Goal: Task Accomplishment & Management: Use online tool/utility

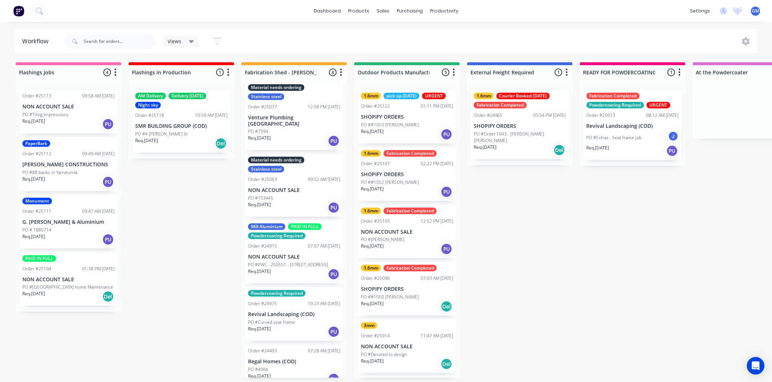
scroll to position [174, 0]
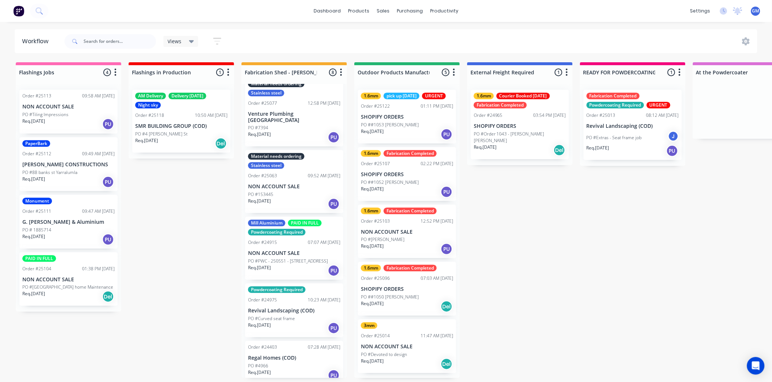
click at [304, 258] on p "PO #PWC - 250551 - [STREET_ADDRESS]" at bounding box center [288, 261] width 80 height 7
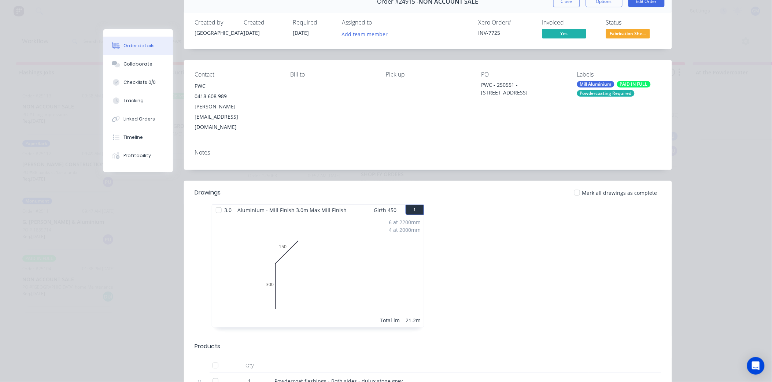
scroll to position [0, 0]
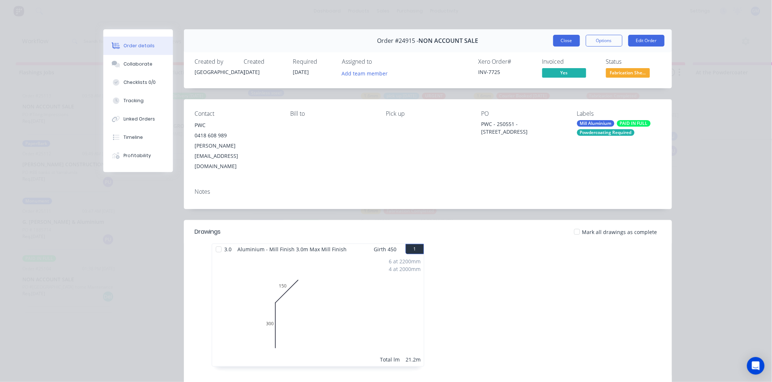
click at [565, 38] on button "Close" at bounding box center [567, 41] width 27 height 12
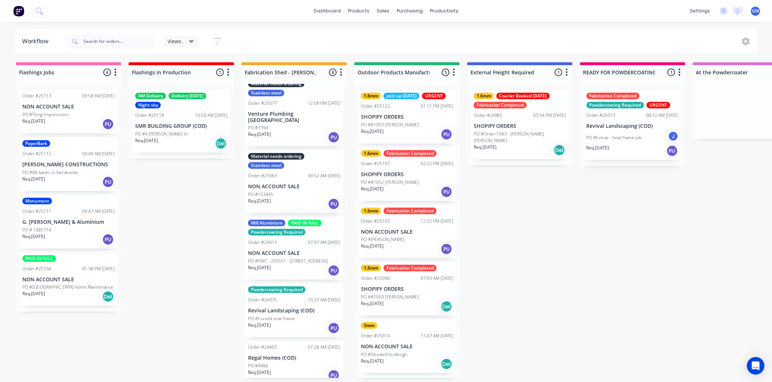
scroll to position [2, 0]
click at [411, 345] on p "NON ACCOUNT SALE" at bounding box center [407, 347] width 92 height 6
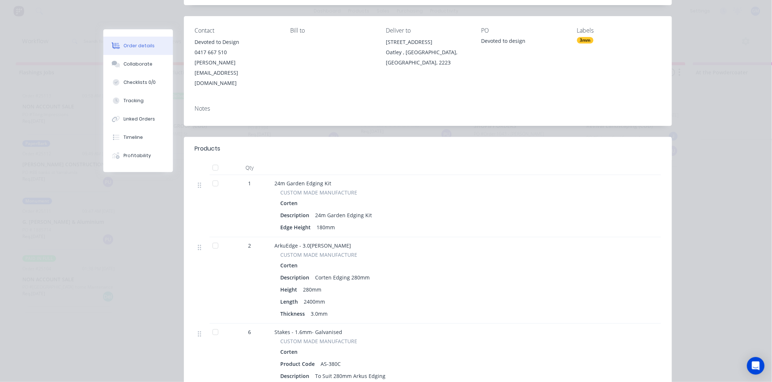
scroll to position [0, 0]
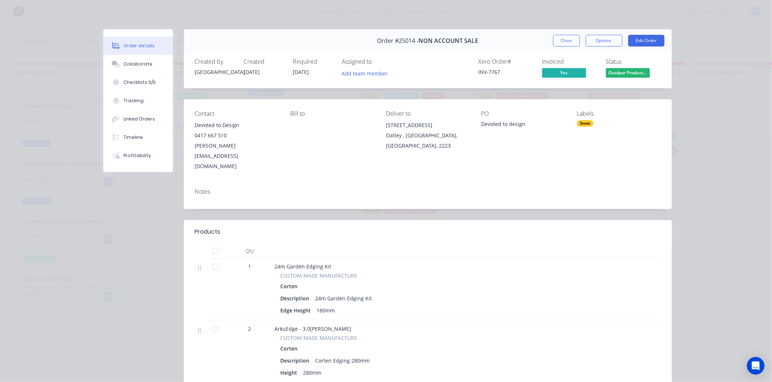
click at [580, 120] on div "Labels 3mm" at bounding box center [619, 140] width 84 height 61
click at [589, 123] on div "3mm" at bounding box center [585, 123] width 16 height 7
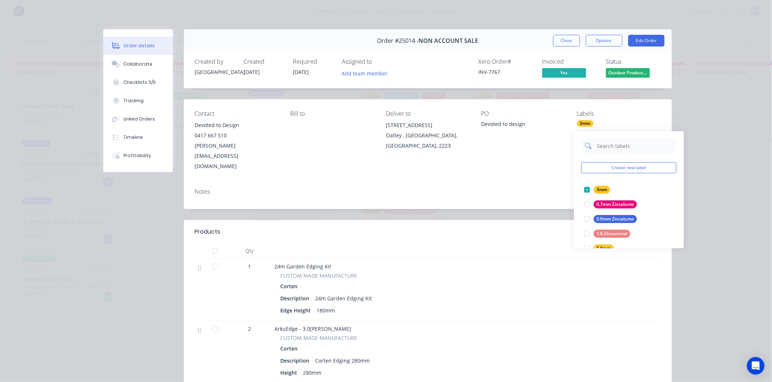
click at [628, 141] on input "text" at bounding box center [635, 146] width 77 height 15
type input "fab"
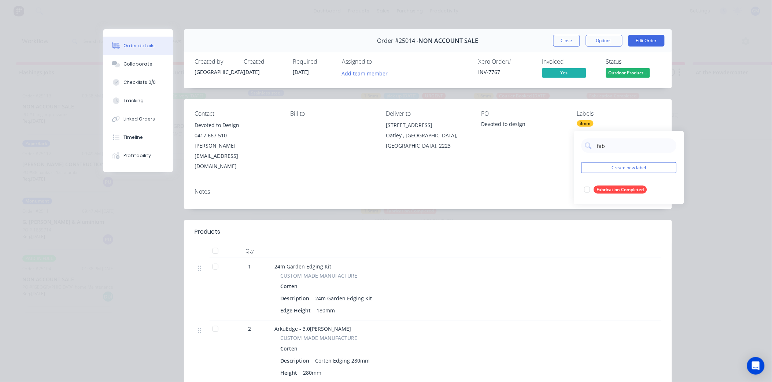
click at [592, 188] on div at bounding box center [587, 190] width 15 height 15
click at [525, 183] on div "Notes" at bounding box center [428, 196] width 488 height 27
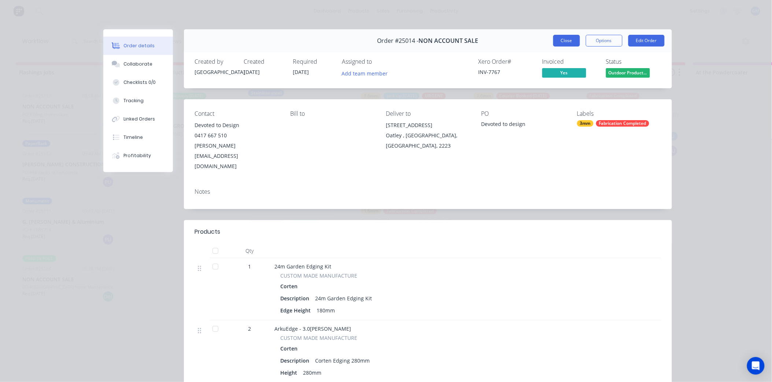
click at [568, 38] on button "Close" at bounding box center [567, 41] width 27 height 12
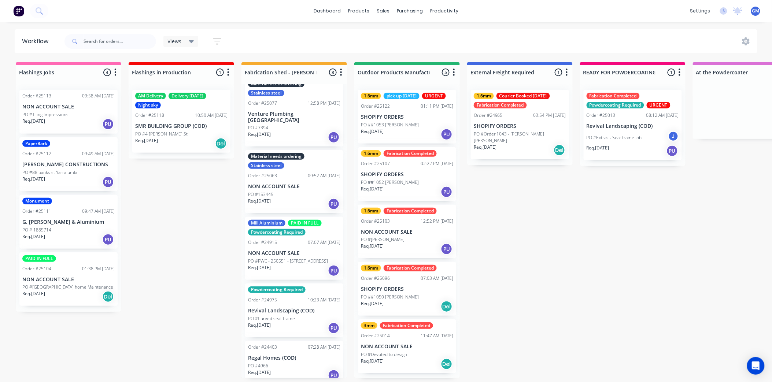
click at [416, 126] on div "PO ##1053 [PERSON_NAME]" at bounding box center [407, 125] width 92 height 7
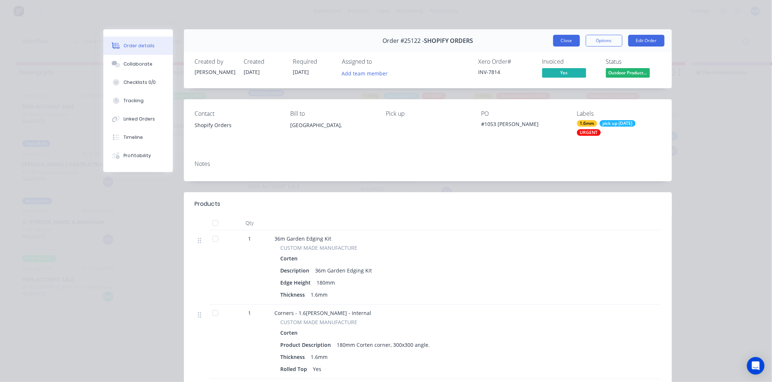
click at [567, 37] on button "Close" at bounding box center [567, 41] width 27 height 12
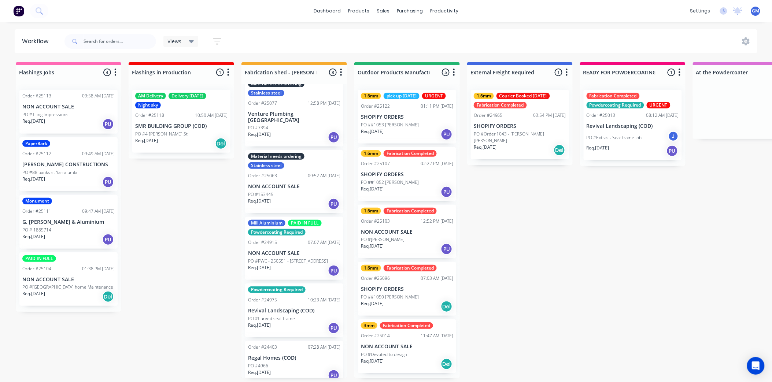
scroll to position [2, 0]
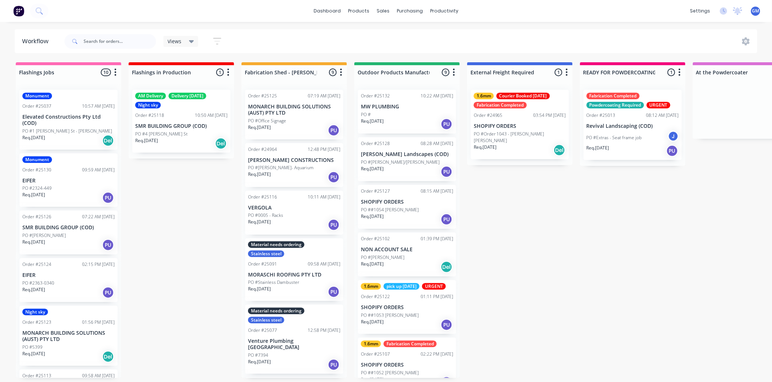
drag, startPoint x: 0, startPoint y: 0, endPoint x: 540, endPoint y: 339, distance: 637.8
